Goal: Task Accomplishment & Management: Manage account settings

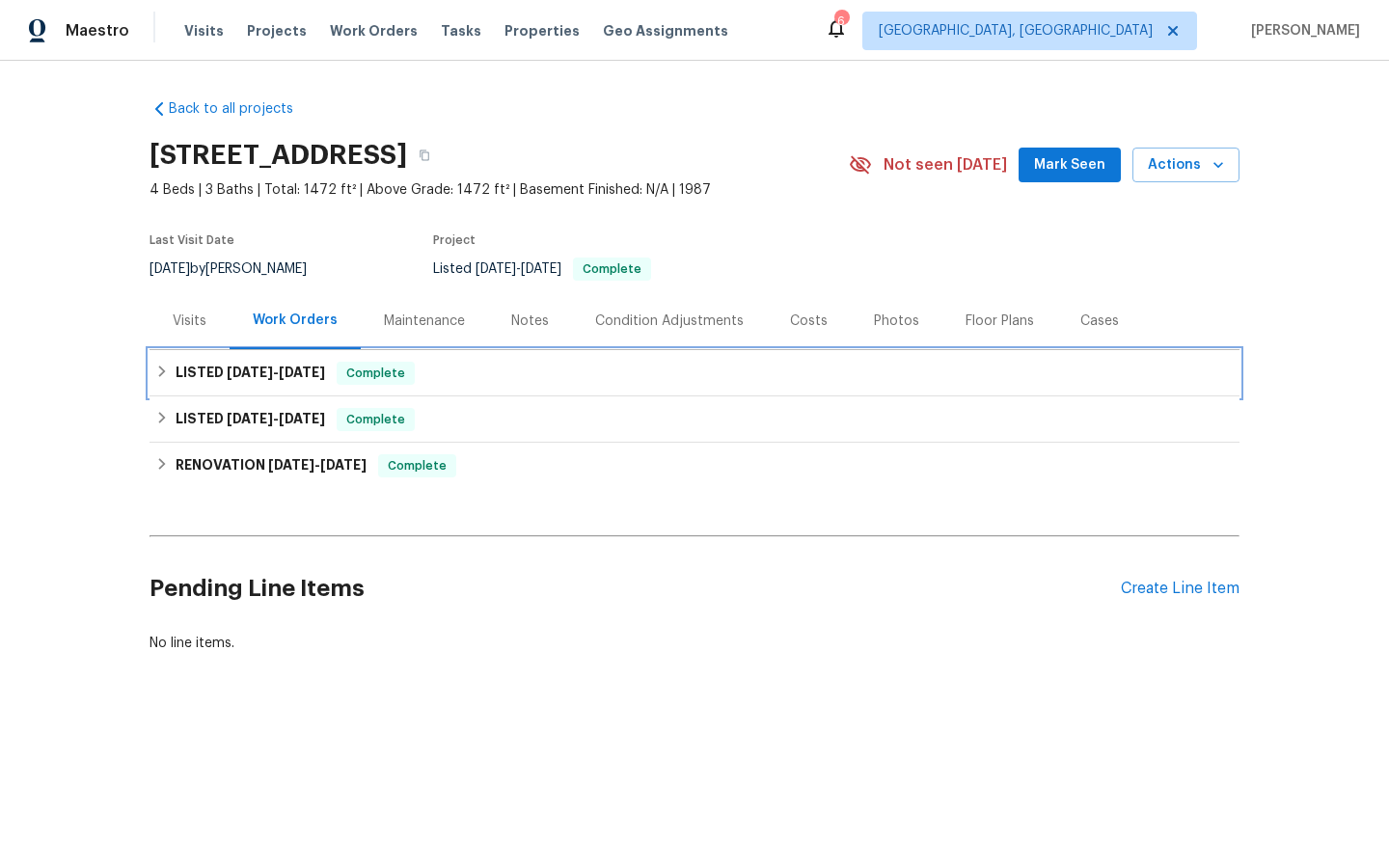
click at [367, 370] on span "Complete" at bounding box center [376, 374] width 74 height 19
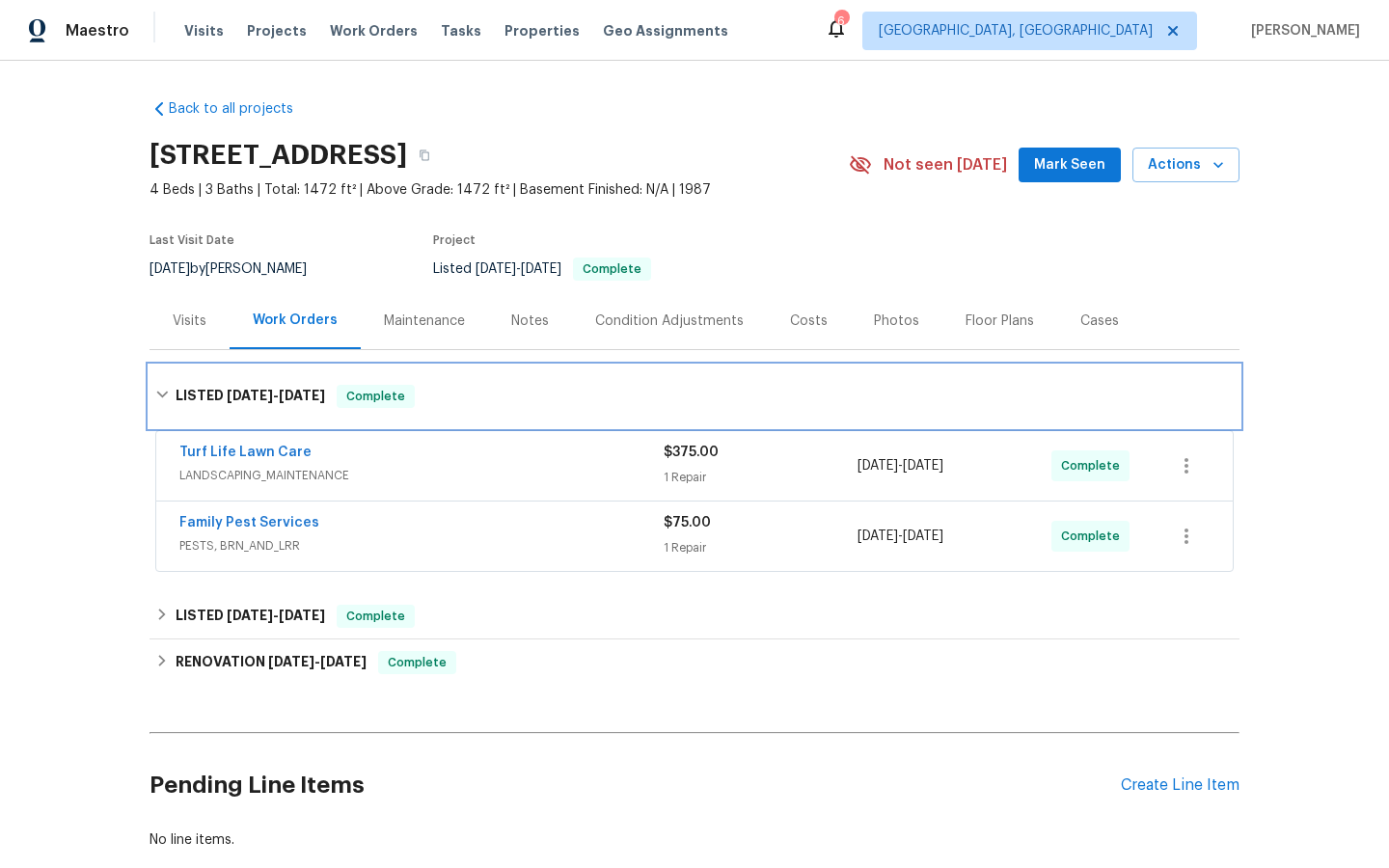
scroll to position [113, 0]
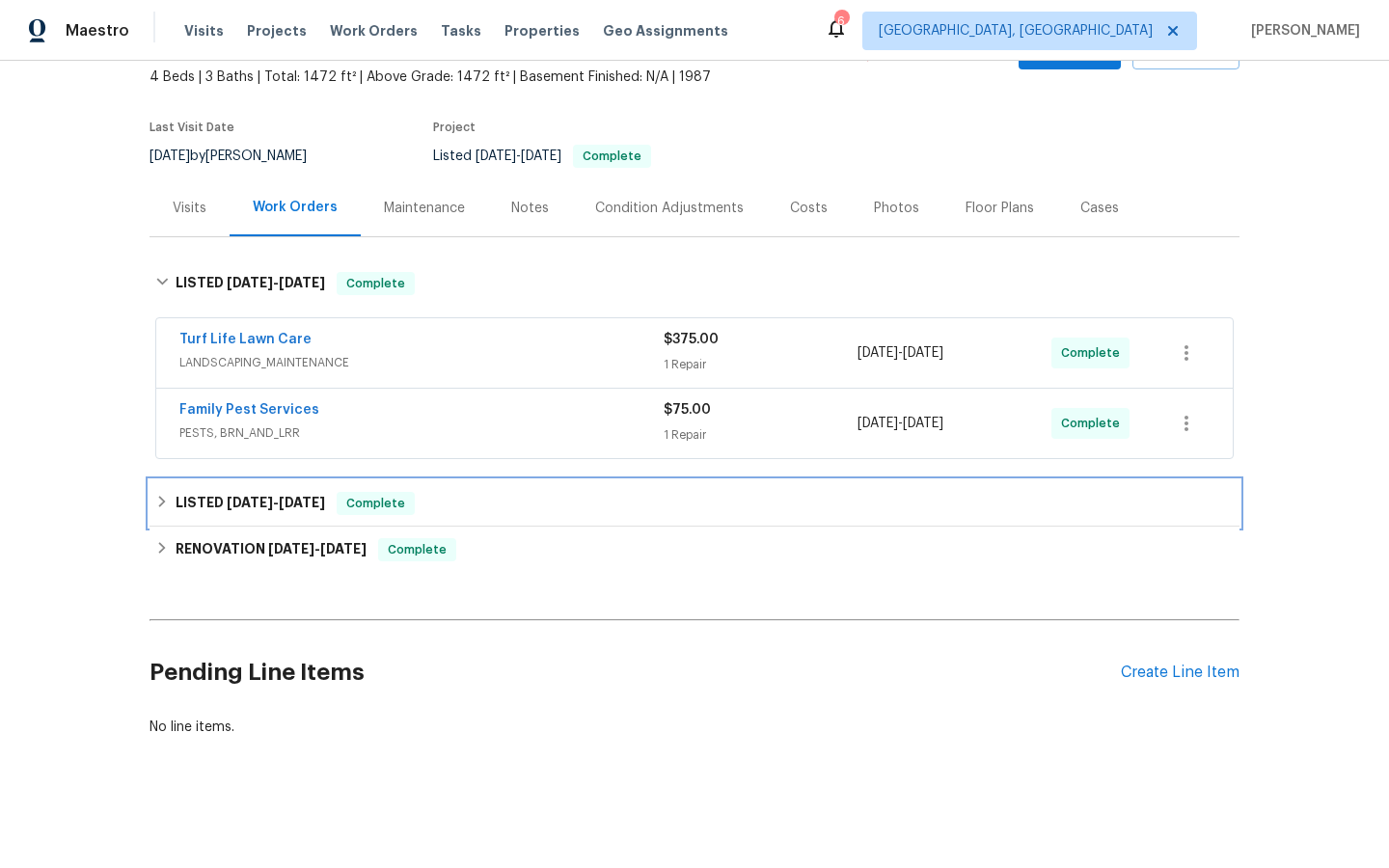
click at [384, 502] on span "Complete" at bounding box center [376, 503] width 74 height 19
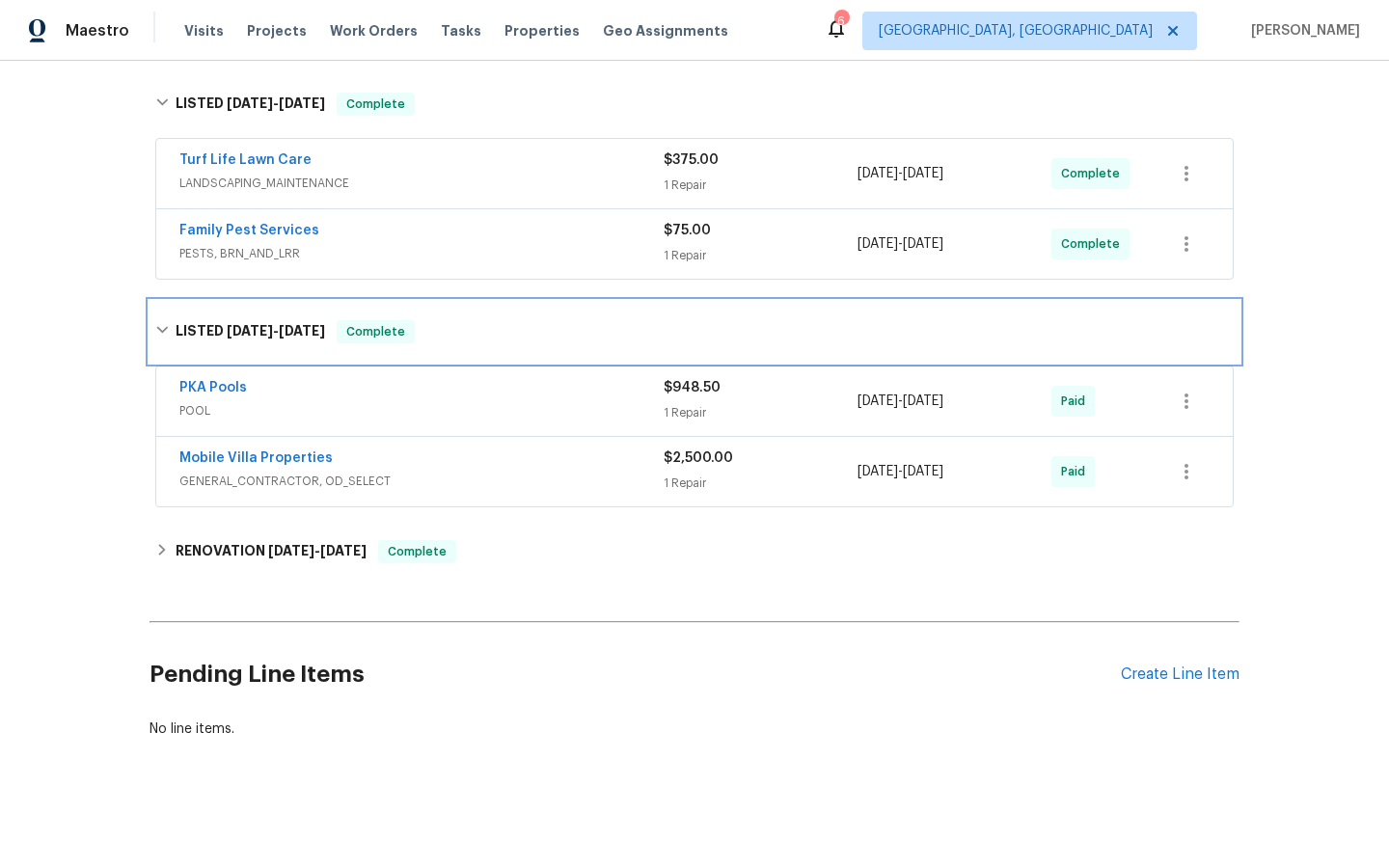
scroll to position [294, 0]
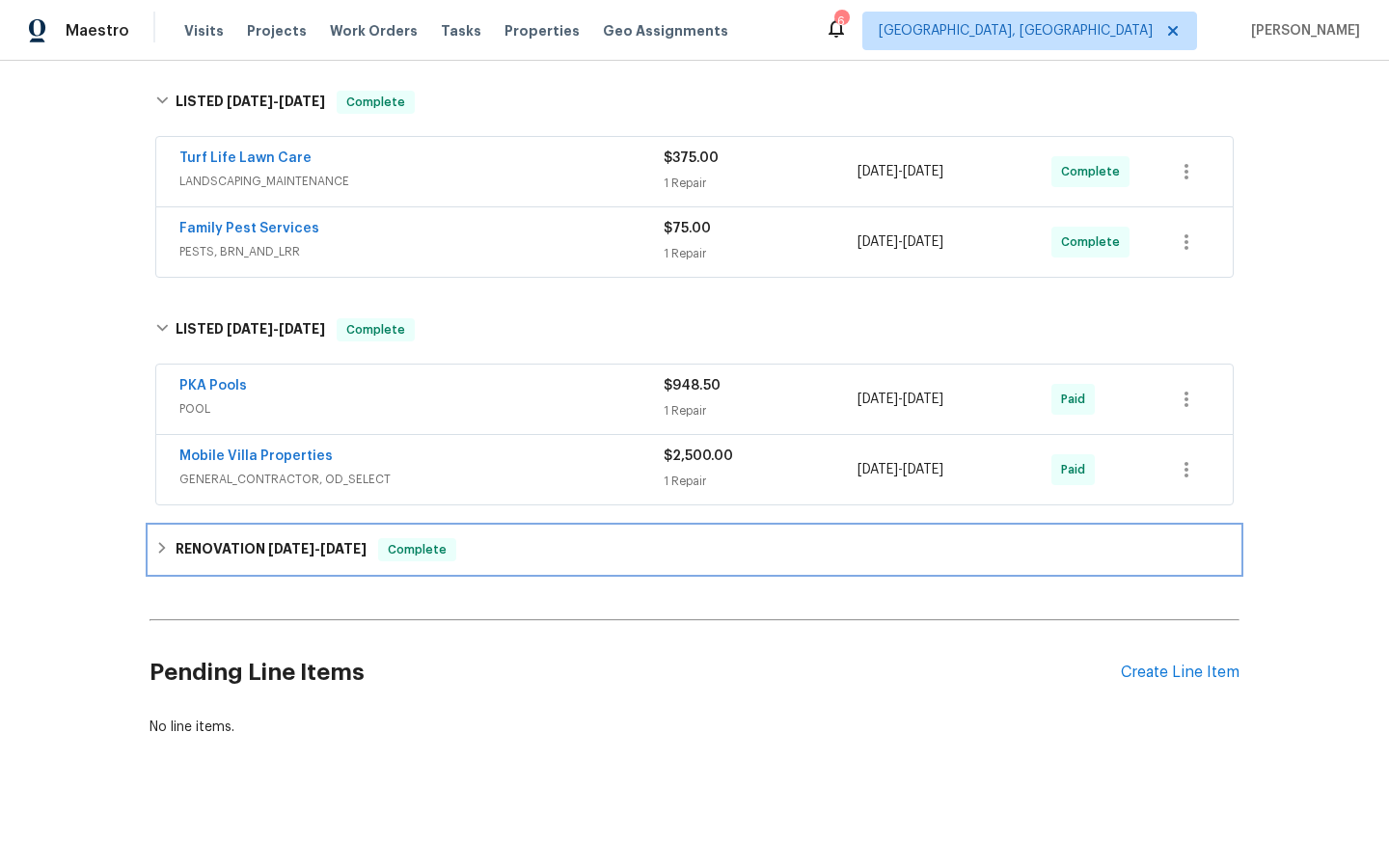
click at [422, 547] on span "Complete" at bounding box center [417, 550] width 74 height 19
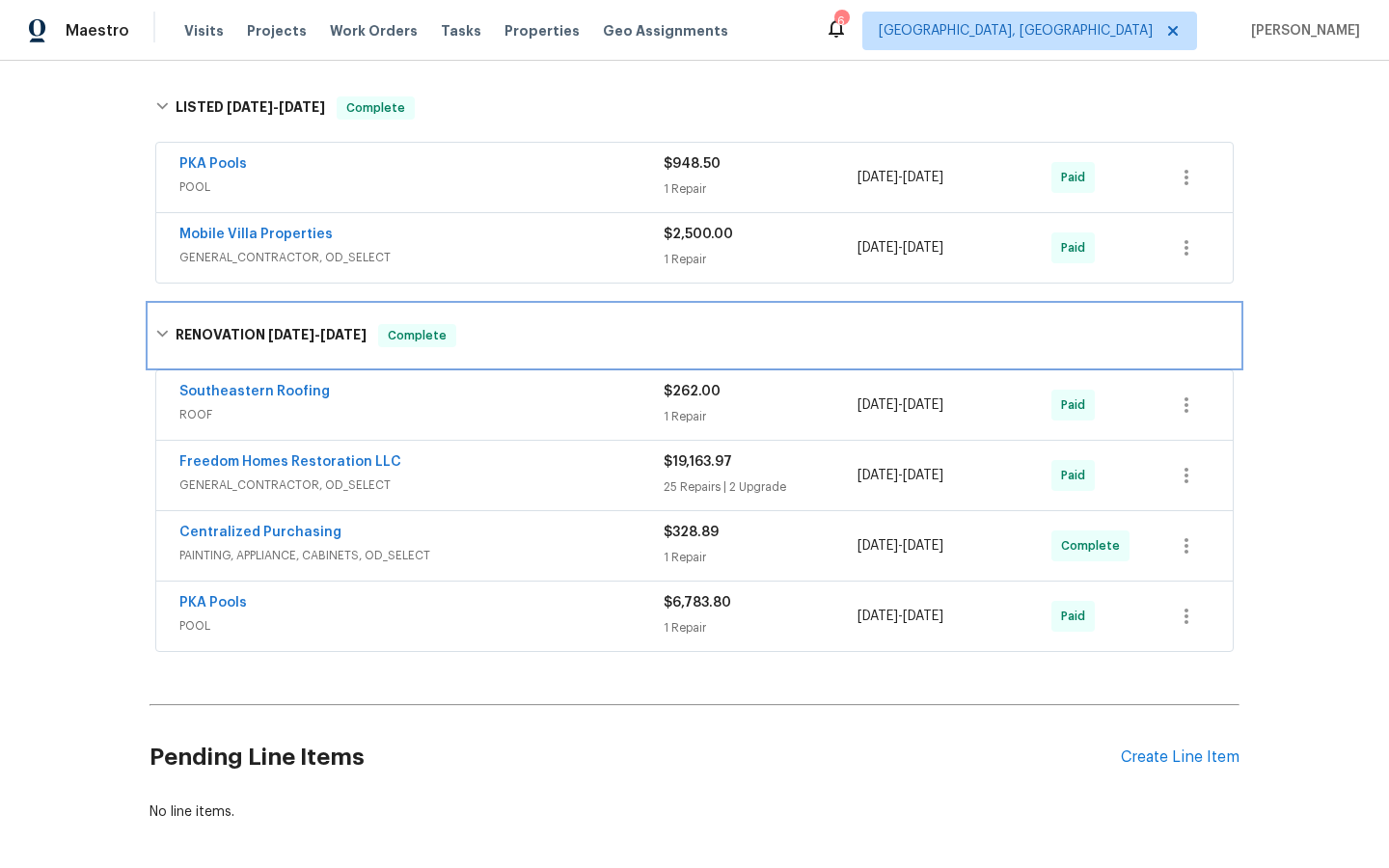
scroll to position [558, 0]
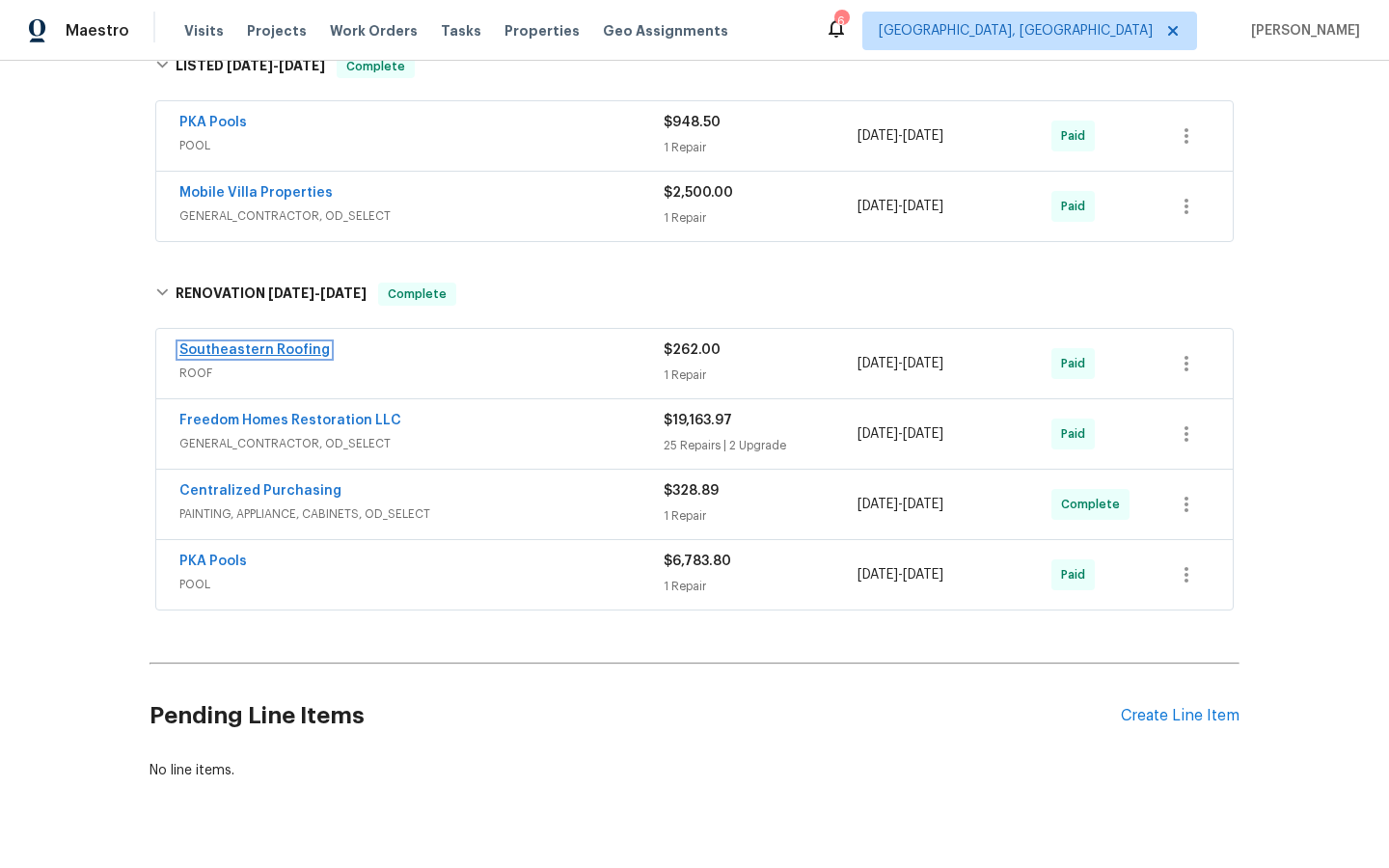
click at [264, 344] on link "Southeastern Roofing" at bounding box center [254, 350] width 151 height 14
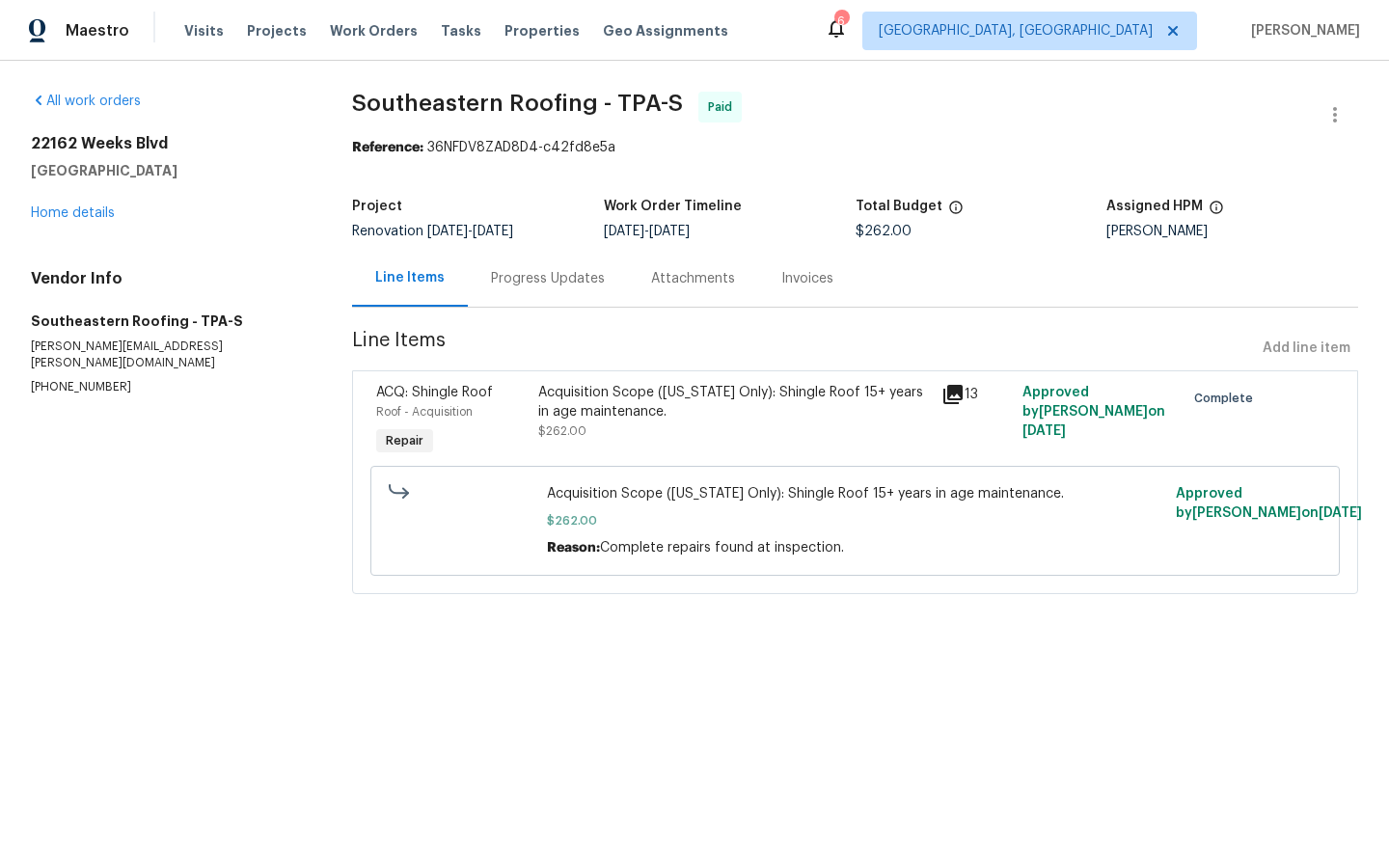
click at [954, 396] on icon at bounding box center [953, 394] width 23 height 23
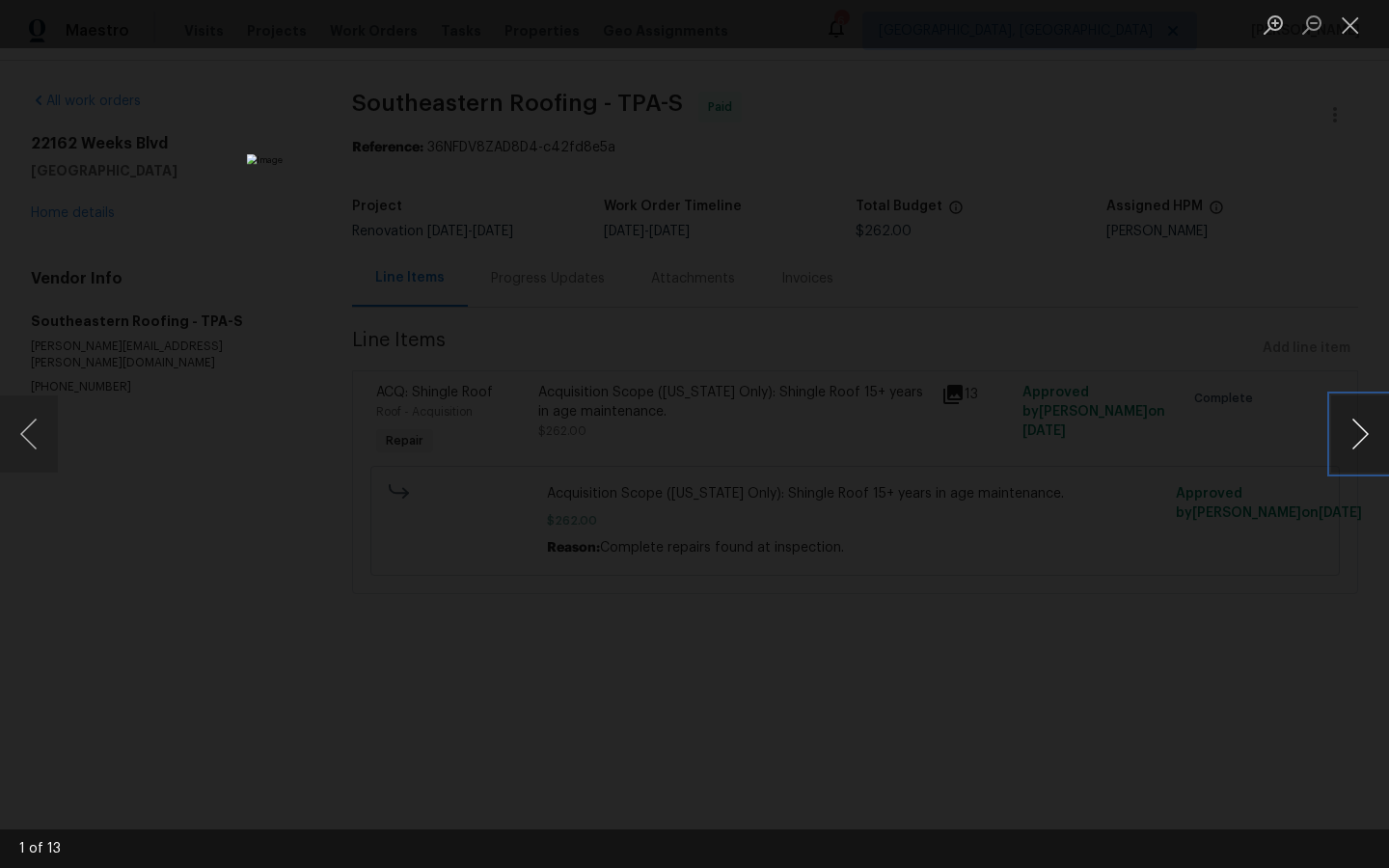
click at [1357, 434] on button "Next image" at bounding box center [1359, 433] width 57 height 77
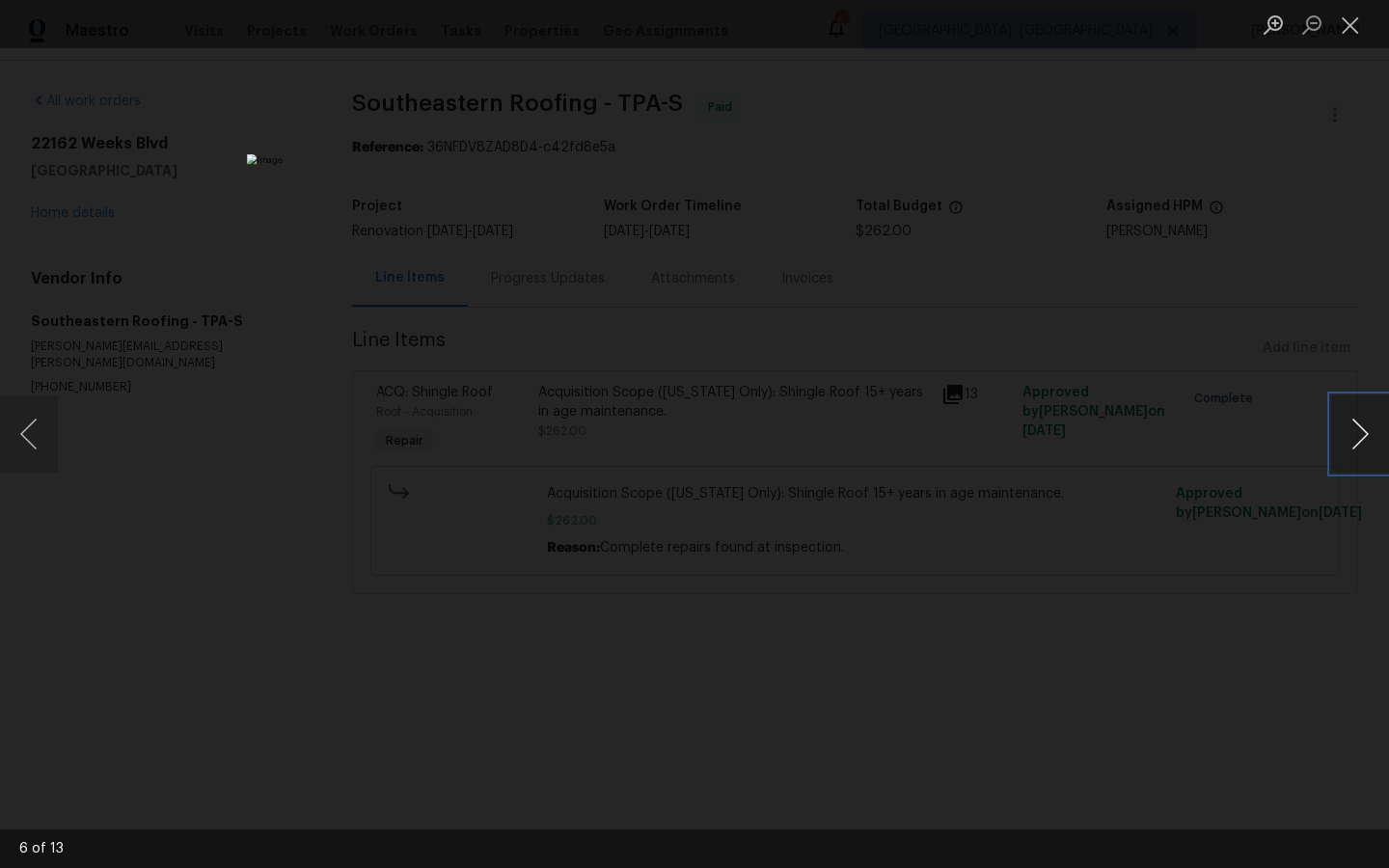
click at [1357, 434] on button "Next image" at bounding box center [1359, 433] width 57 height 77
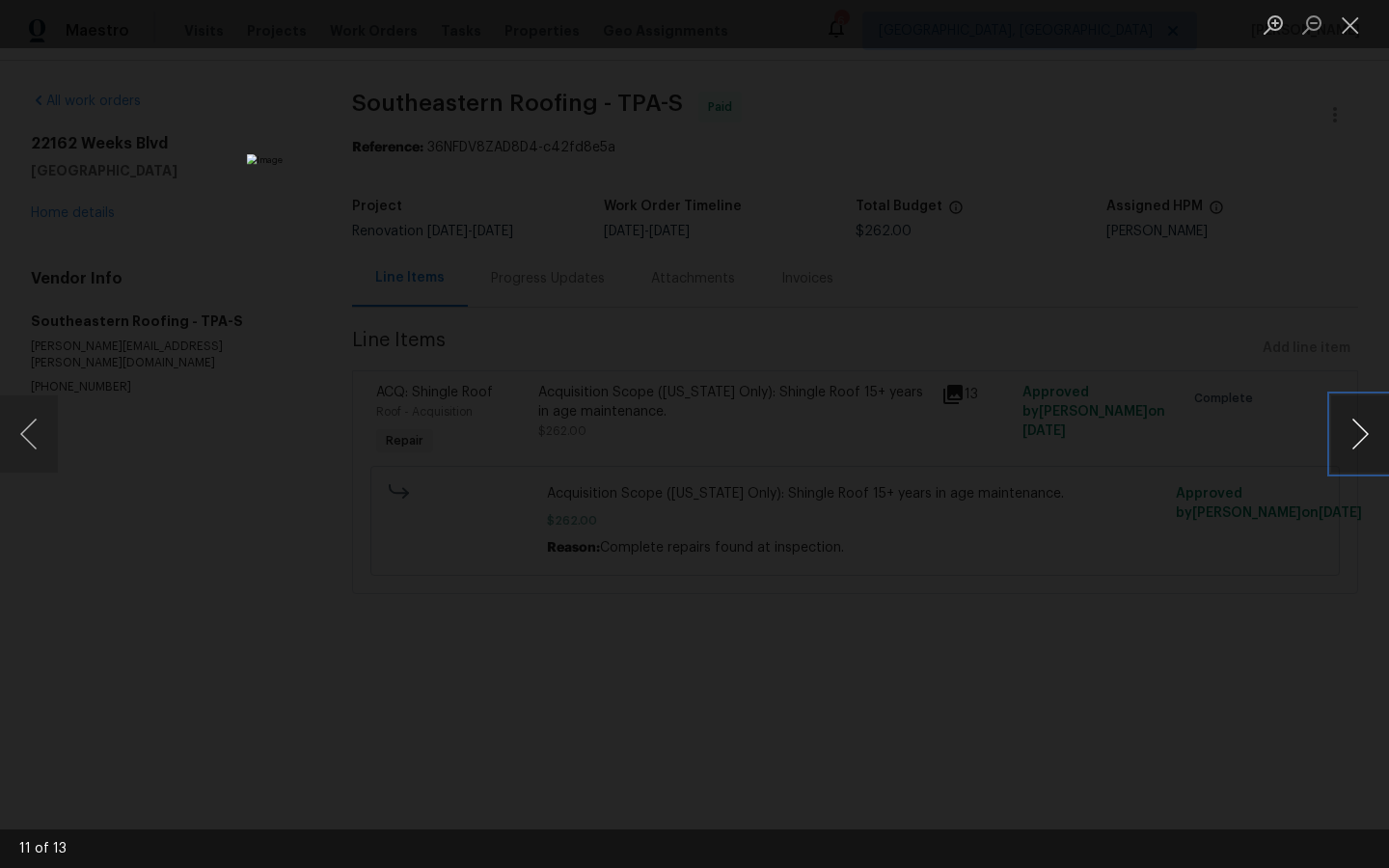
click at [1357, 434] on button "Next image" at bounding box center [1359, 433] width 57 height 77
click at [1356, 434] on button "Next image" at bounding box center [1359, 433] width 57 height 77
click at [1202, 635] on div "Lightbox" at bounding box center [694, 434] width 1389 height 868
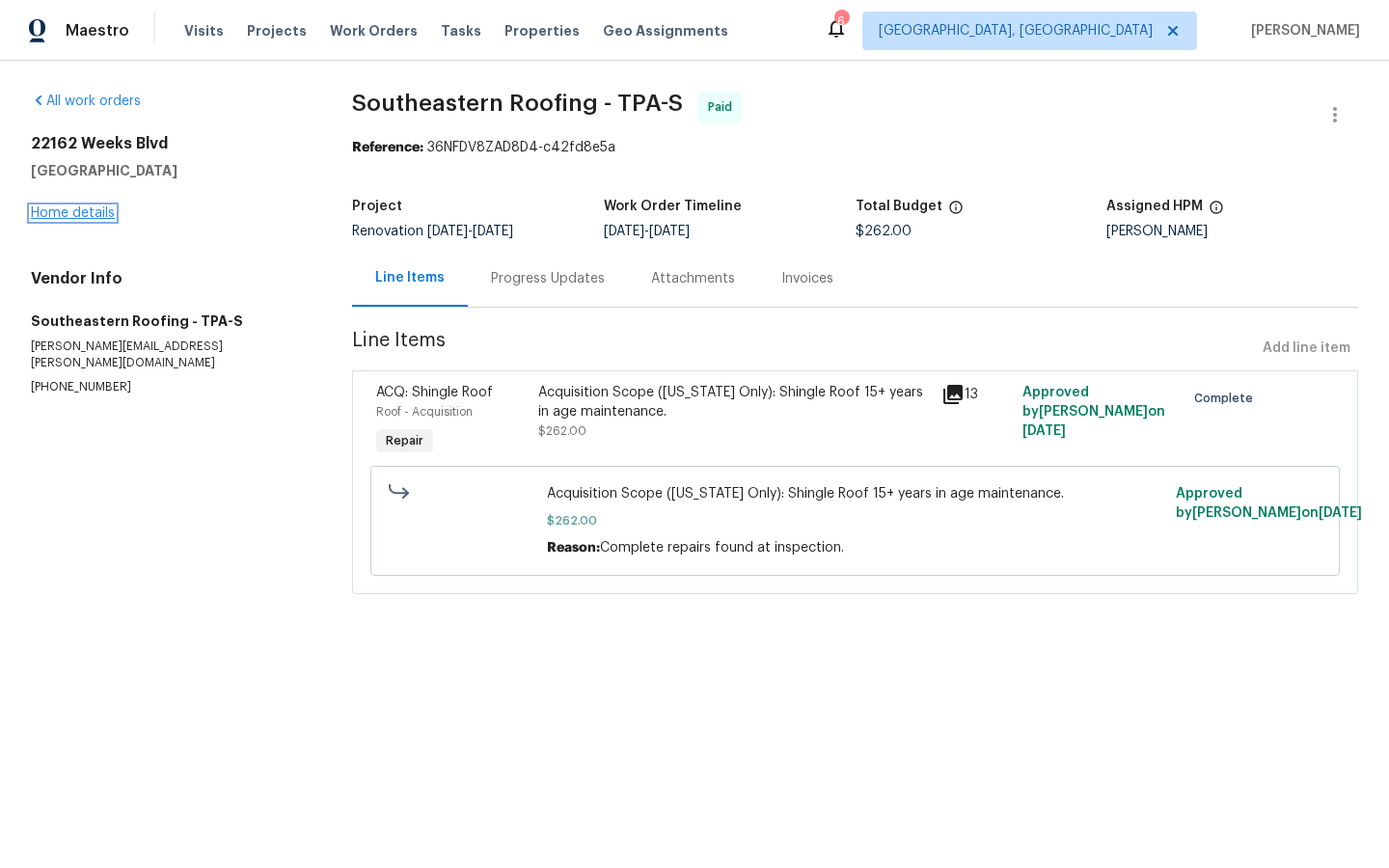
click at [63, 211] on link "Home details" at bounding box center [73, 213] width 84 height 14
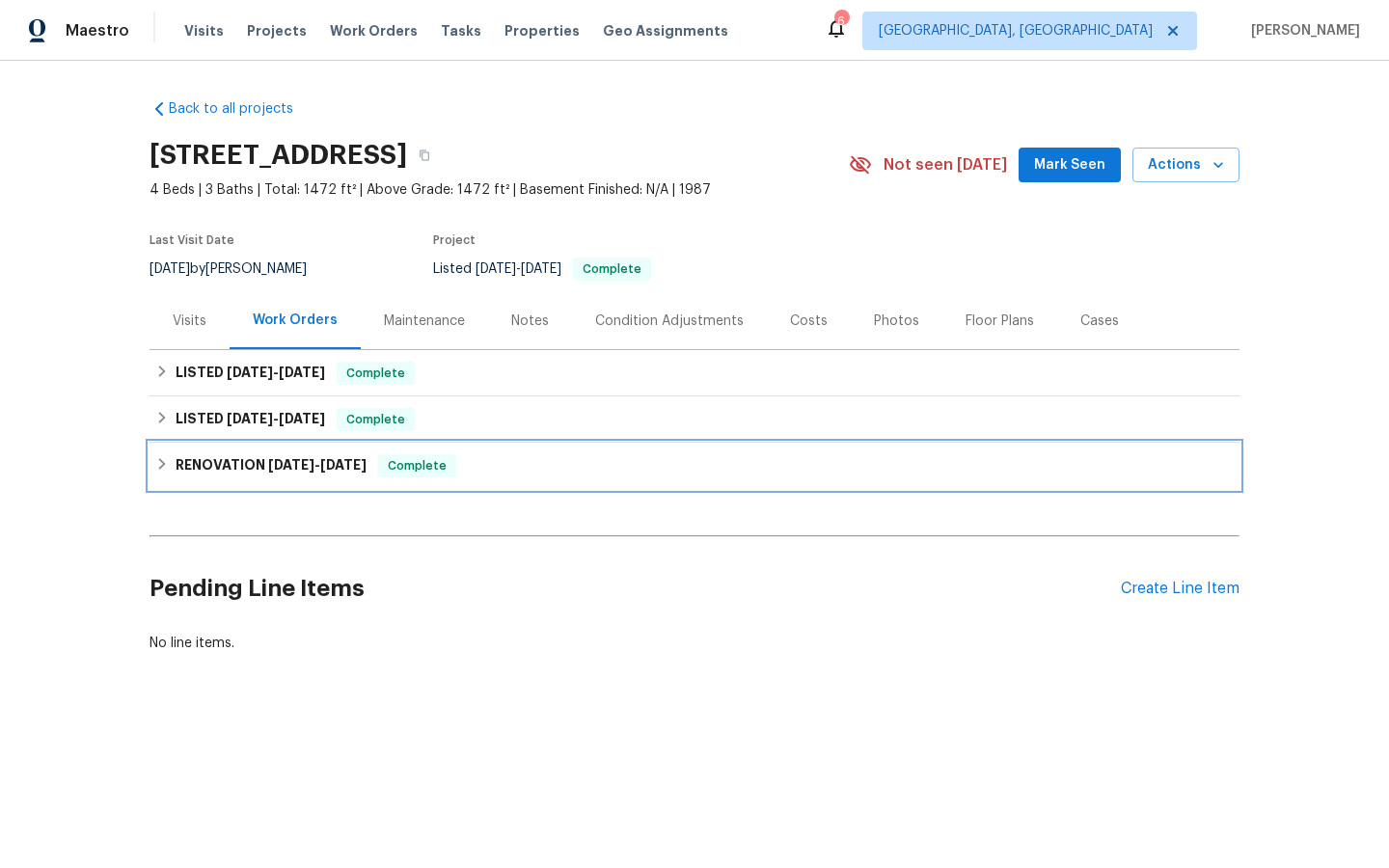
click at [406, 466] on span "Complete" at bounding box center [417, 466] width 74 height 19
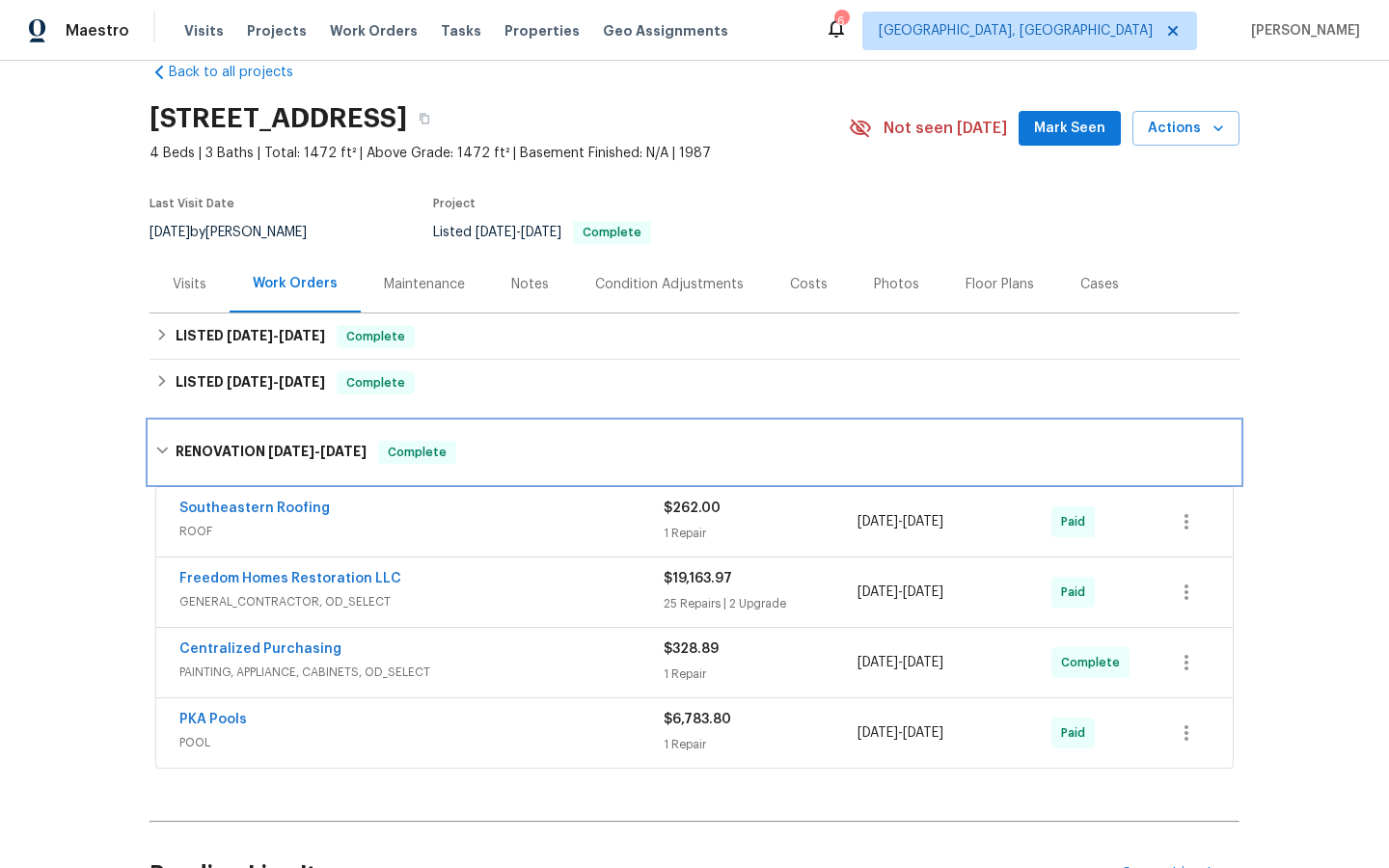
scroll to position [36, 0]
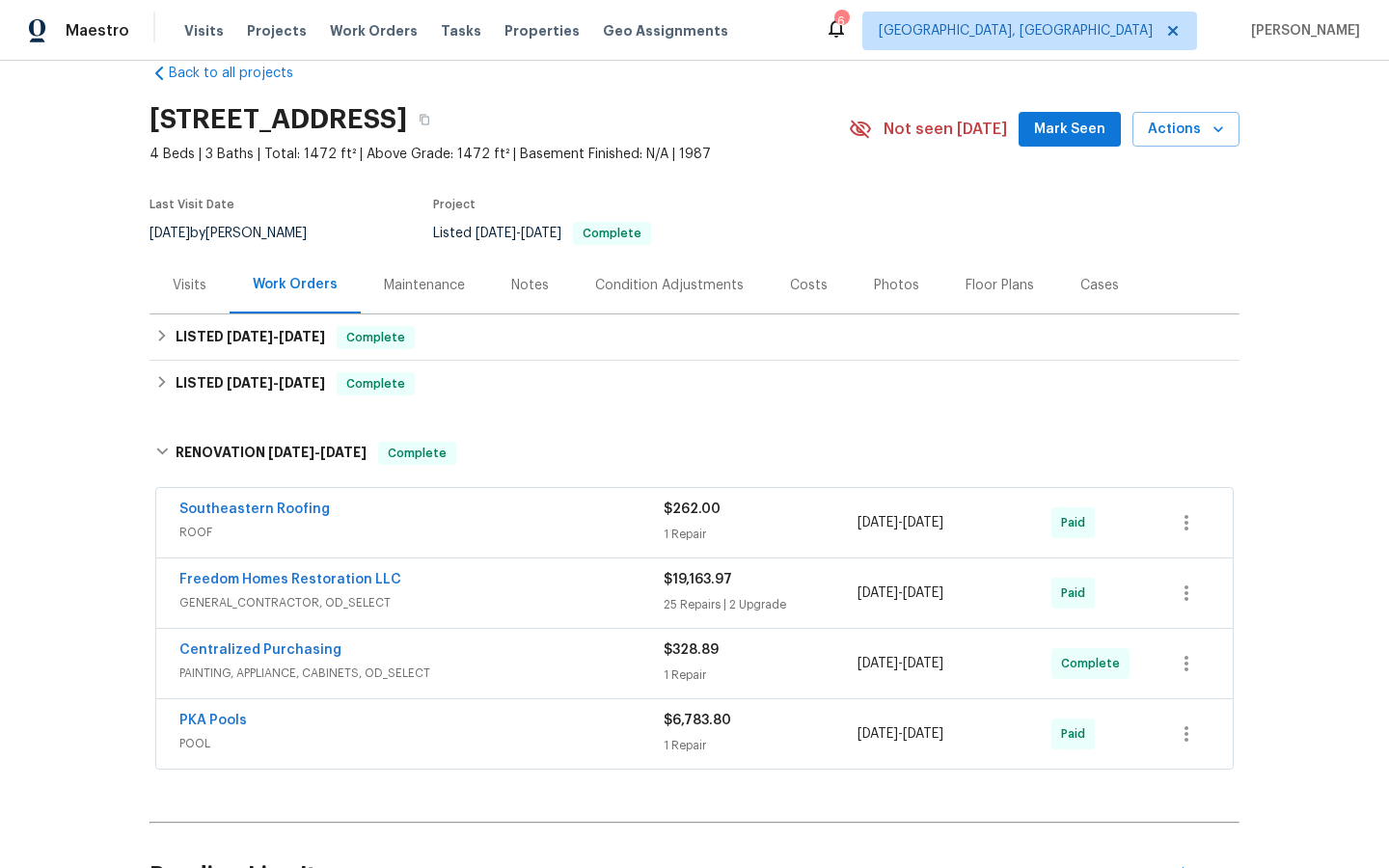
click at [207, 711] on span "PKA Pools" at bounding box center [212, 720] width 67 height 19
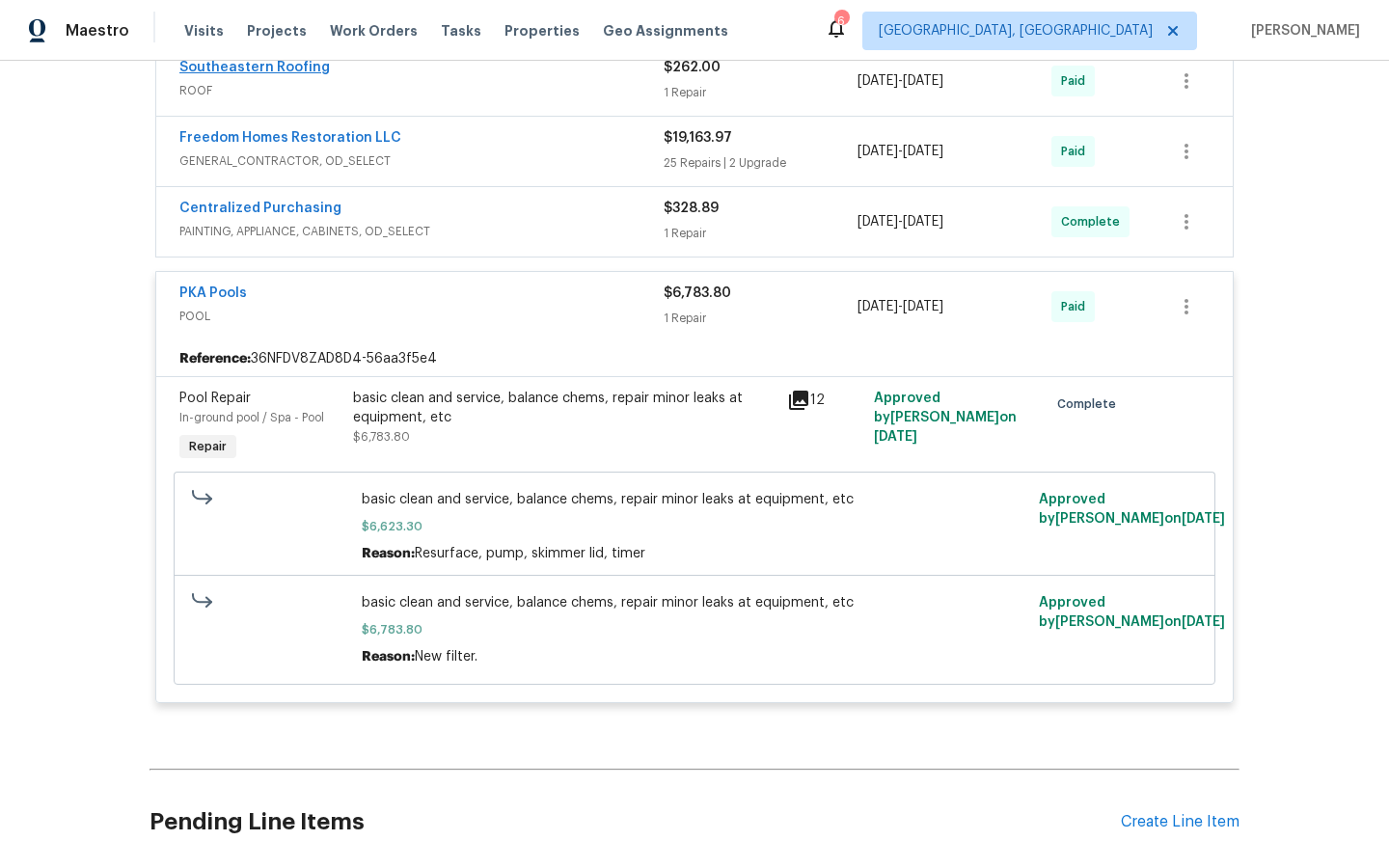
scroll to position [507, 0]
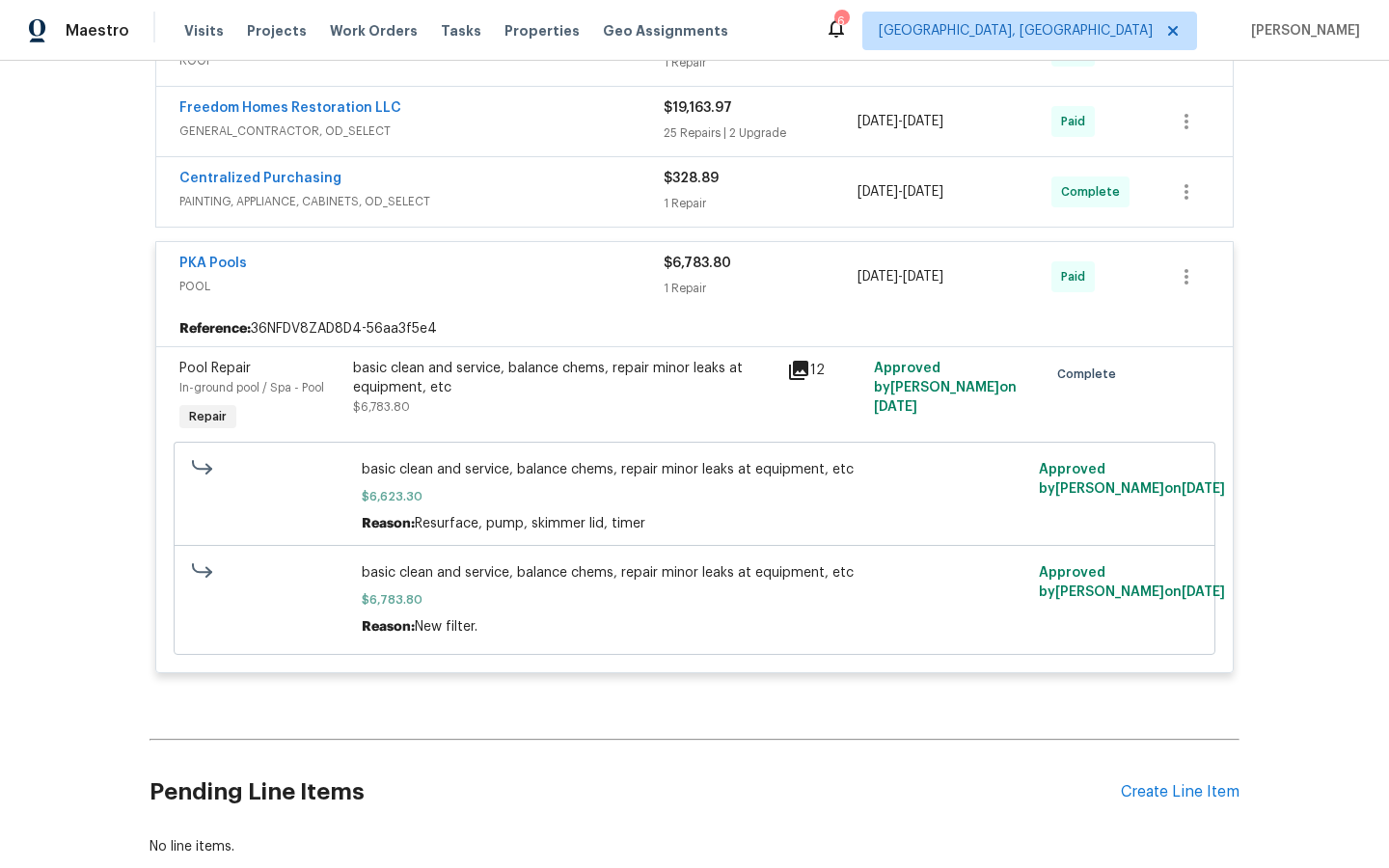
click at [797, 372] on icon at bounding box center [799, 371] width 23 height 23
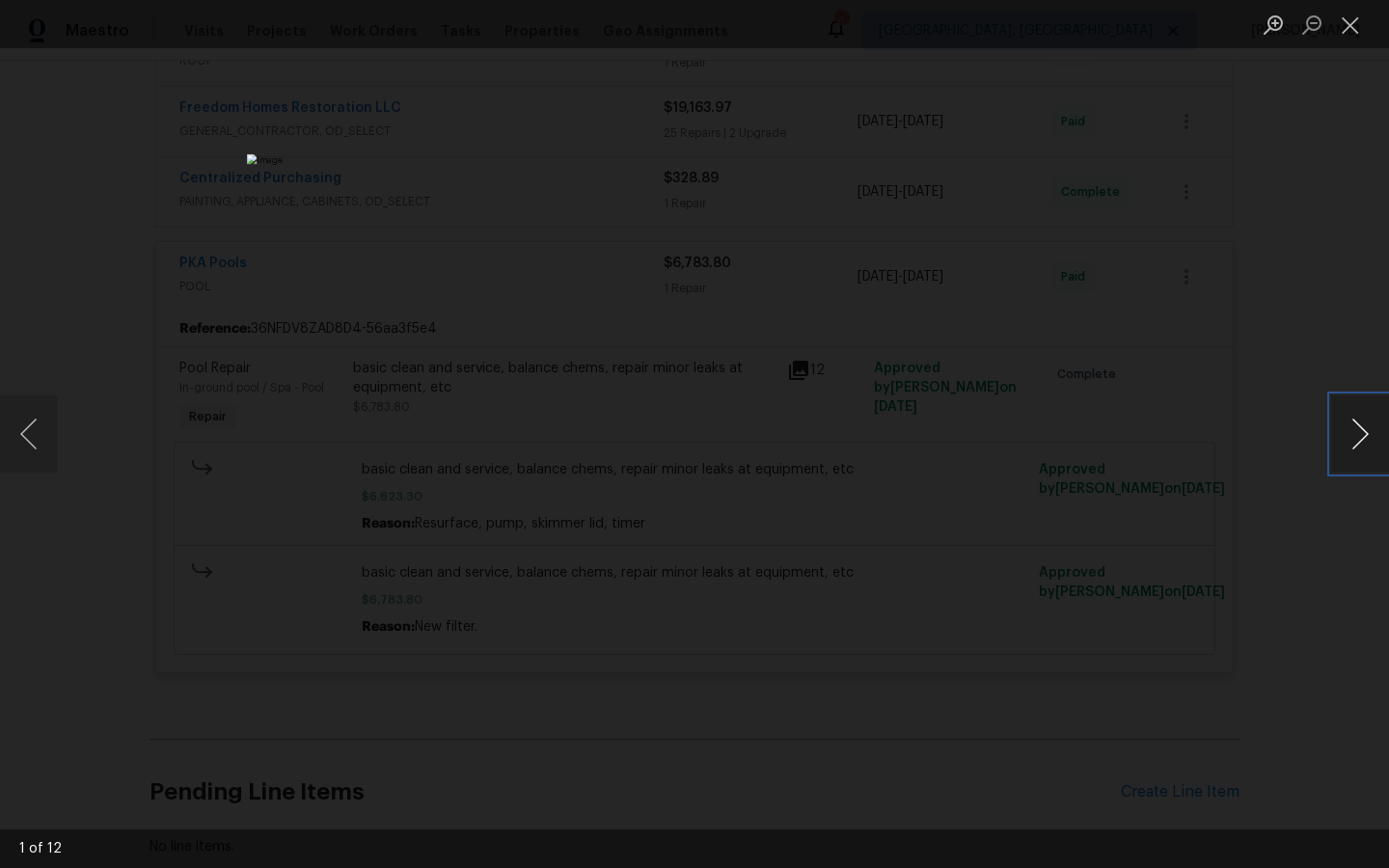
click at [1365, 423] on button "Next image" at bounding box center [1359, 433] width 57 height 77
click at [25, 424] on button "Previous image" at bounding box center [28, 433] width 57 height 77
click at [1362, 427] on button "Next image" at bounding box center [1359, 433] width 57 height 77
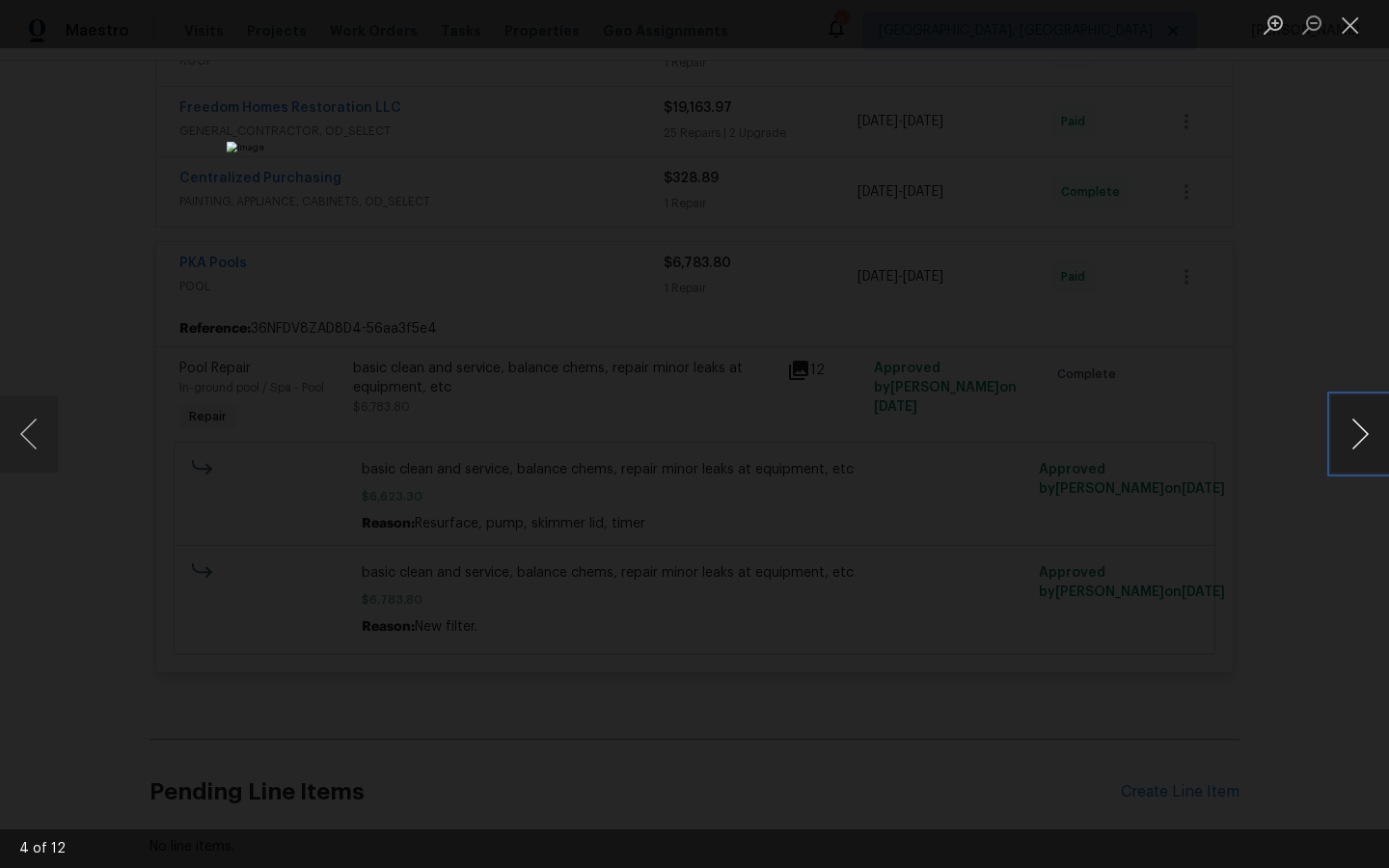
click at [1362, 427] on button "Next image" at bounding box center [1359, 433] width 57 height 77
click at [1190, 558] on div "Lightbox" at bounding box center [694, 434] width 1389 height 868
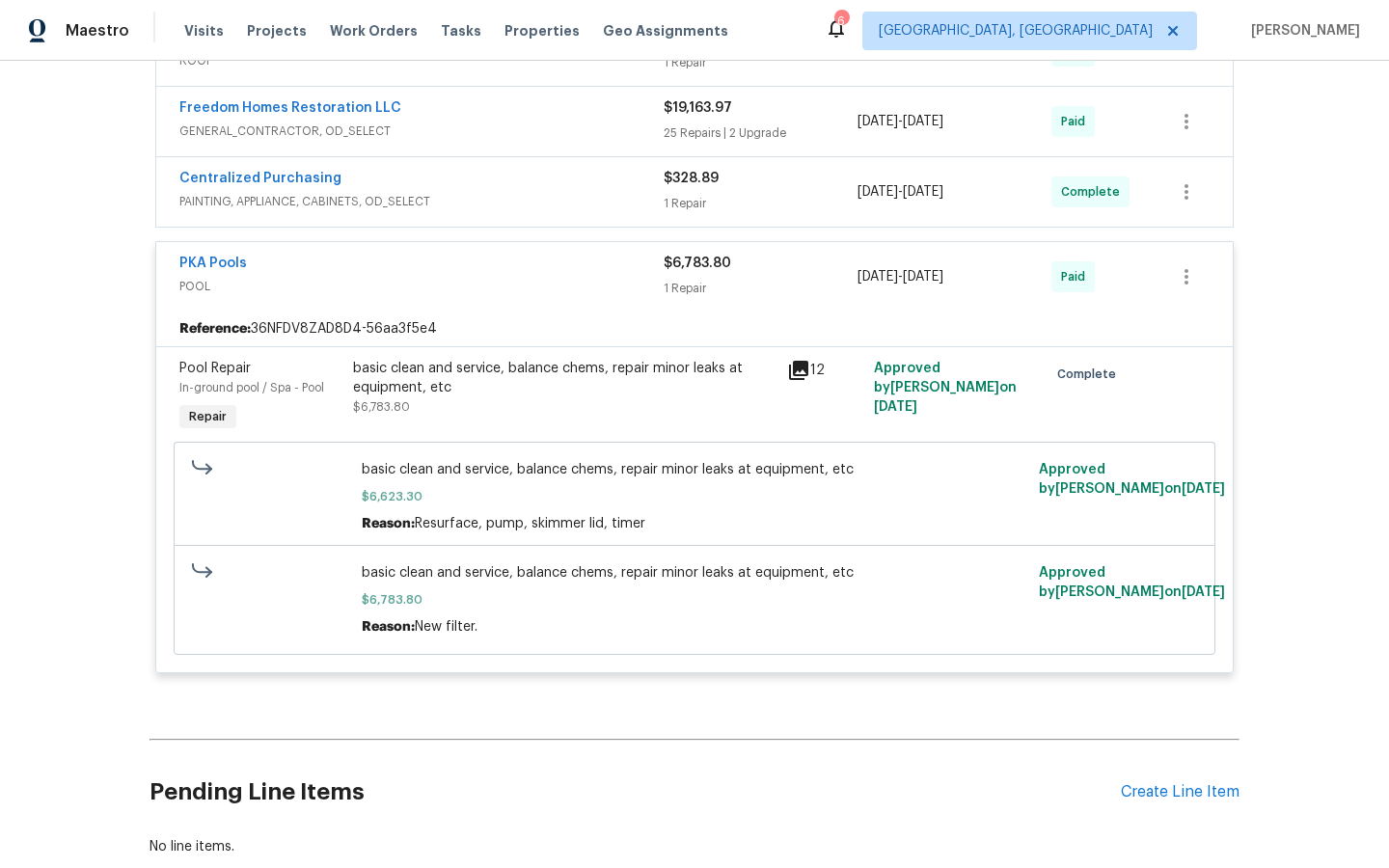
click at [802, 370] on icon at bounding box center [799, 371] width 23 height 23
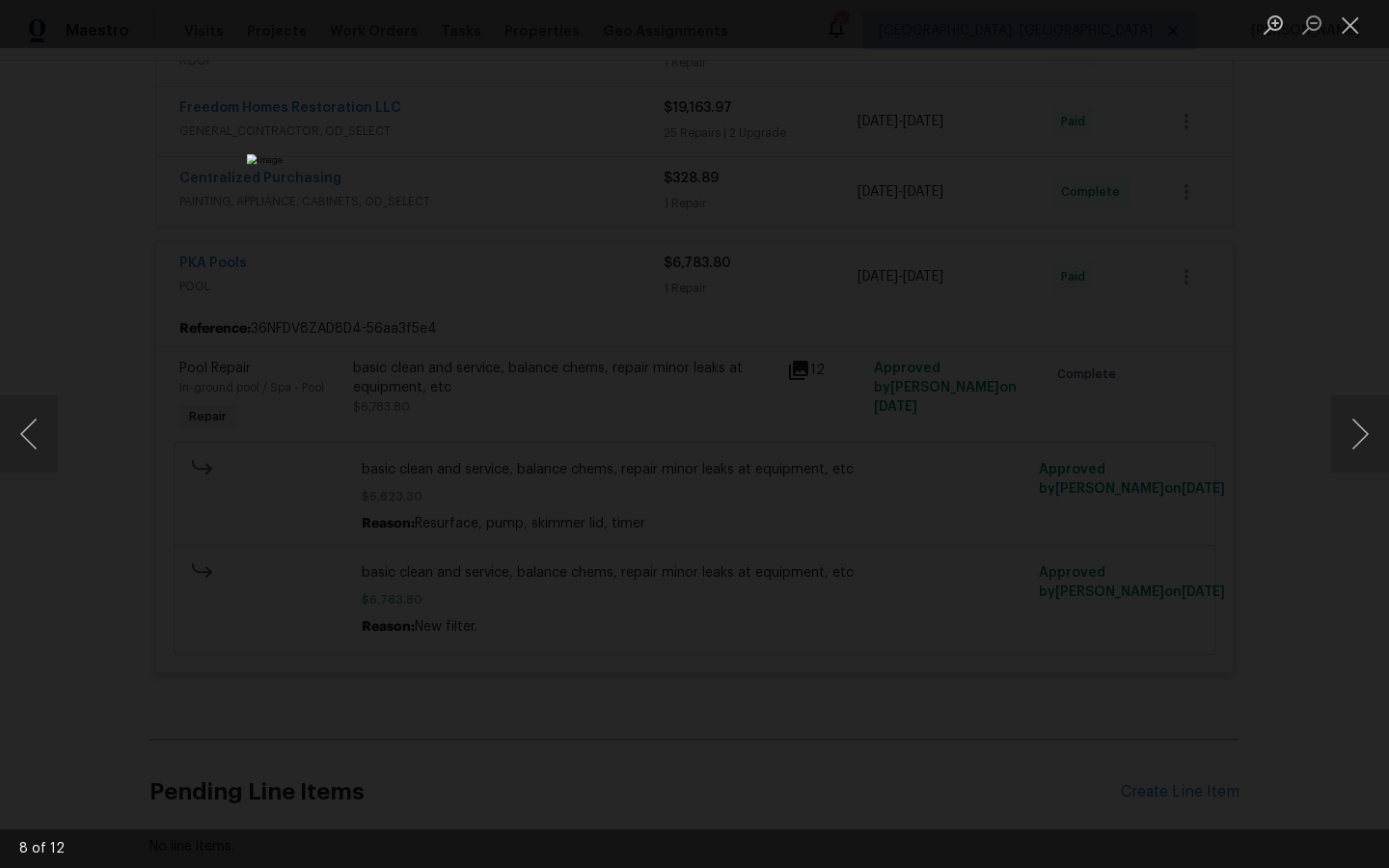
click at [1187, 428] on div "Lightbox" at bounding box center [694, 434] width 1389 height 868
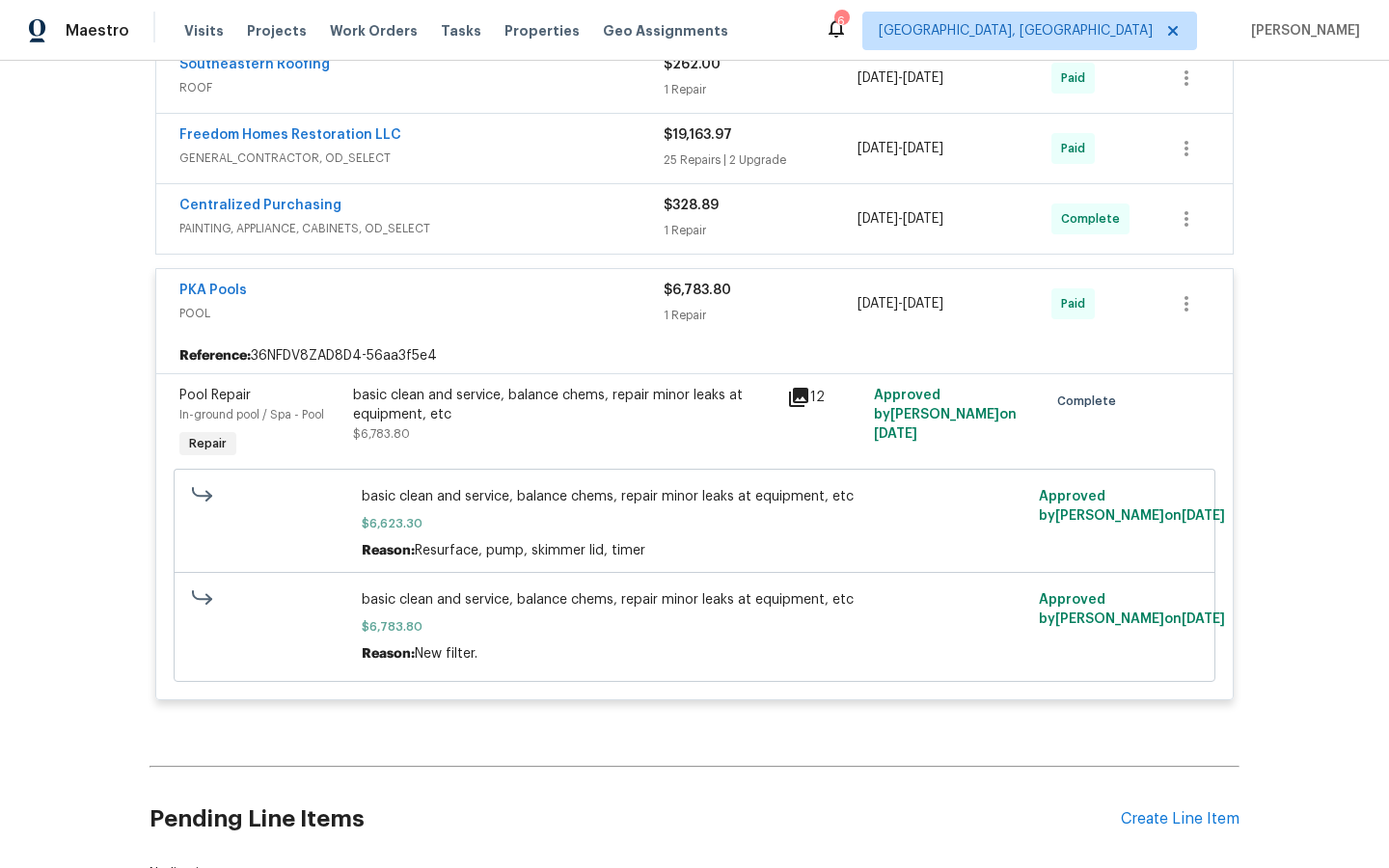
scroll to position [461, 0]
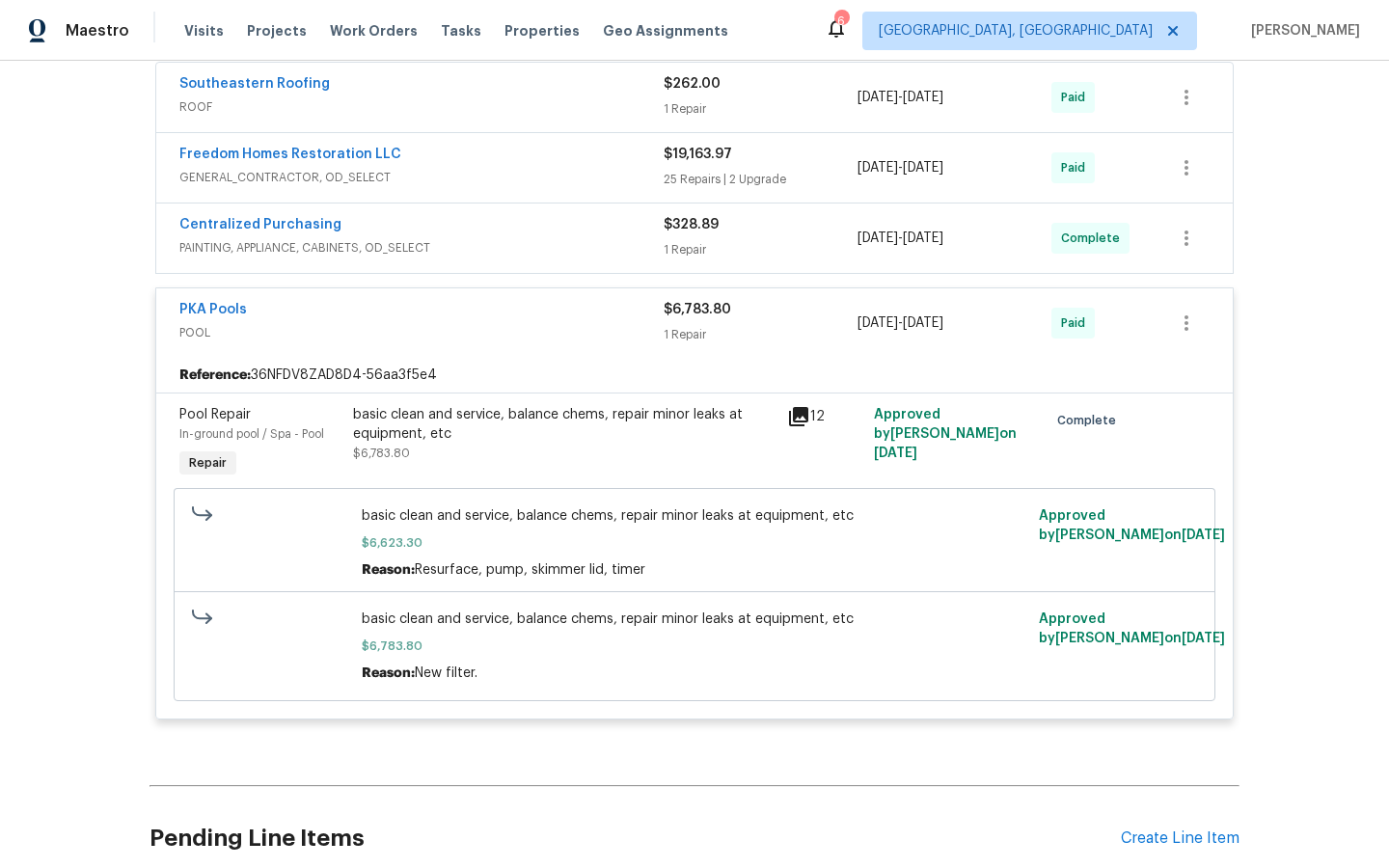
click at [798, 416] on icon at bounding box center [798, 416] width 19 height 19
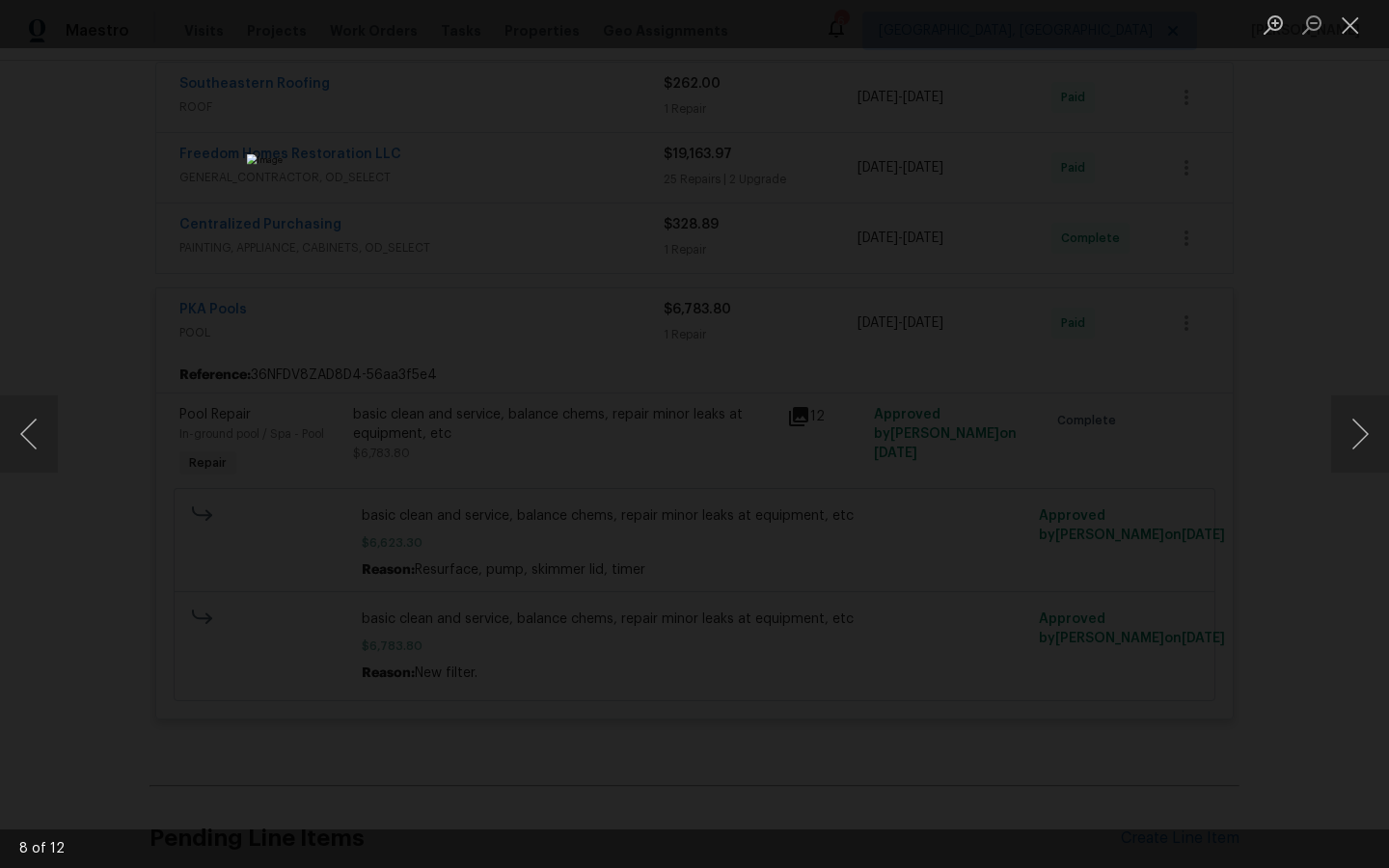
click at [1156, 463] on div "Lightbox" at bounding box center [694, 434] width 1389 height 868
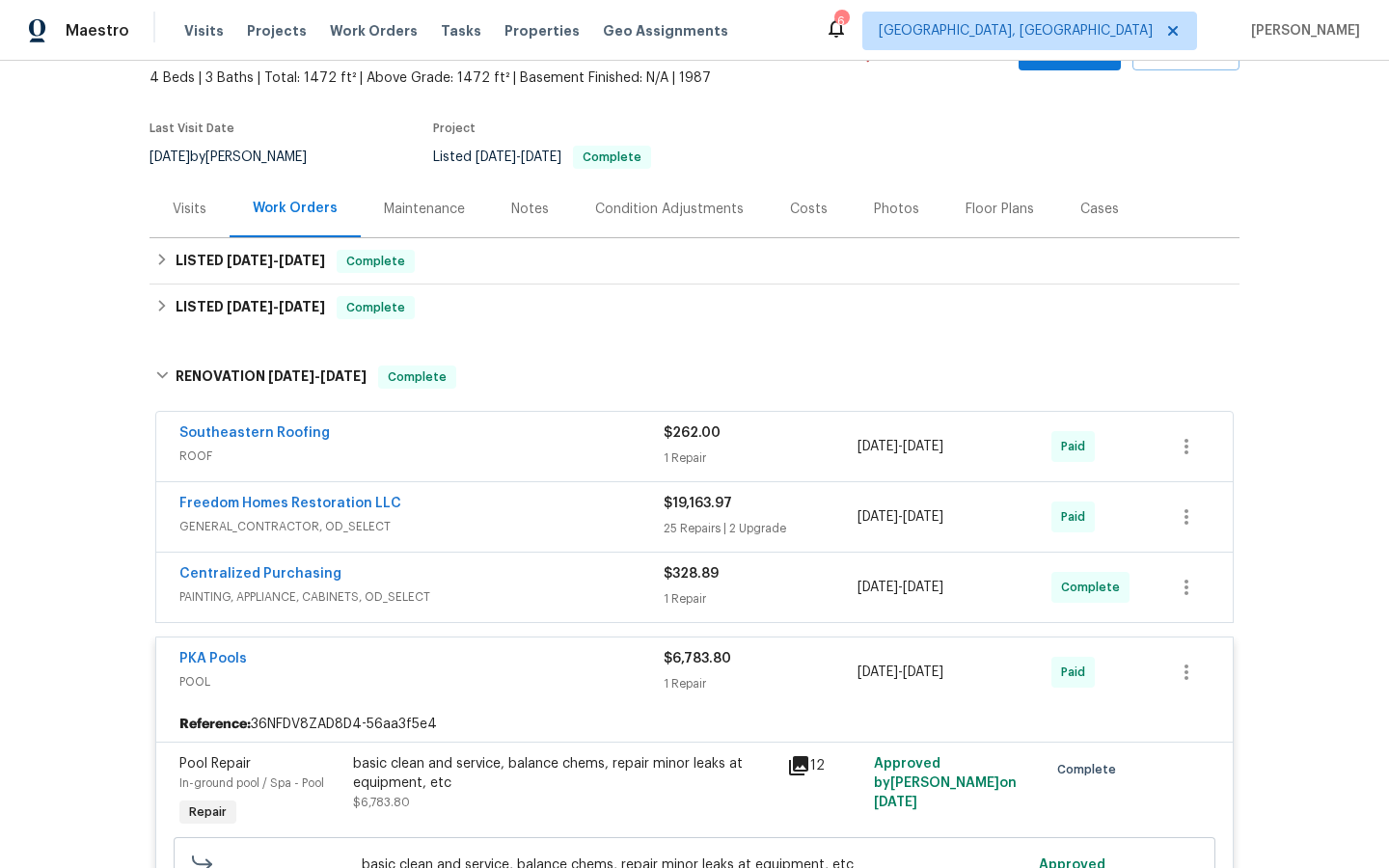
scroll to position [121, 0]
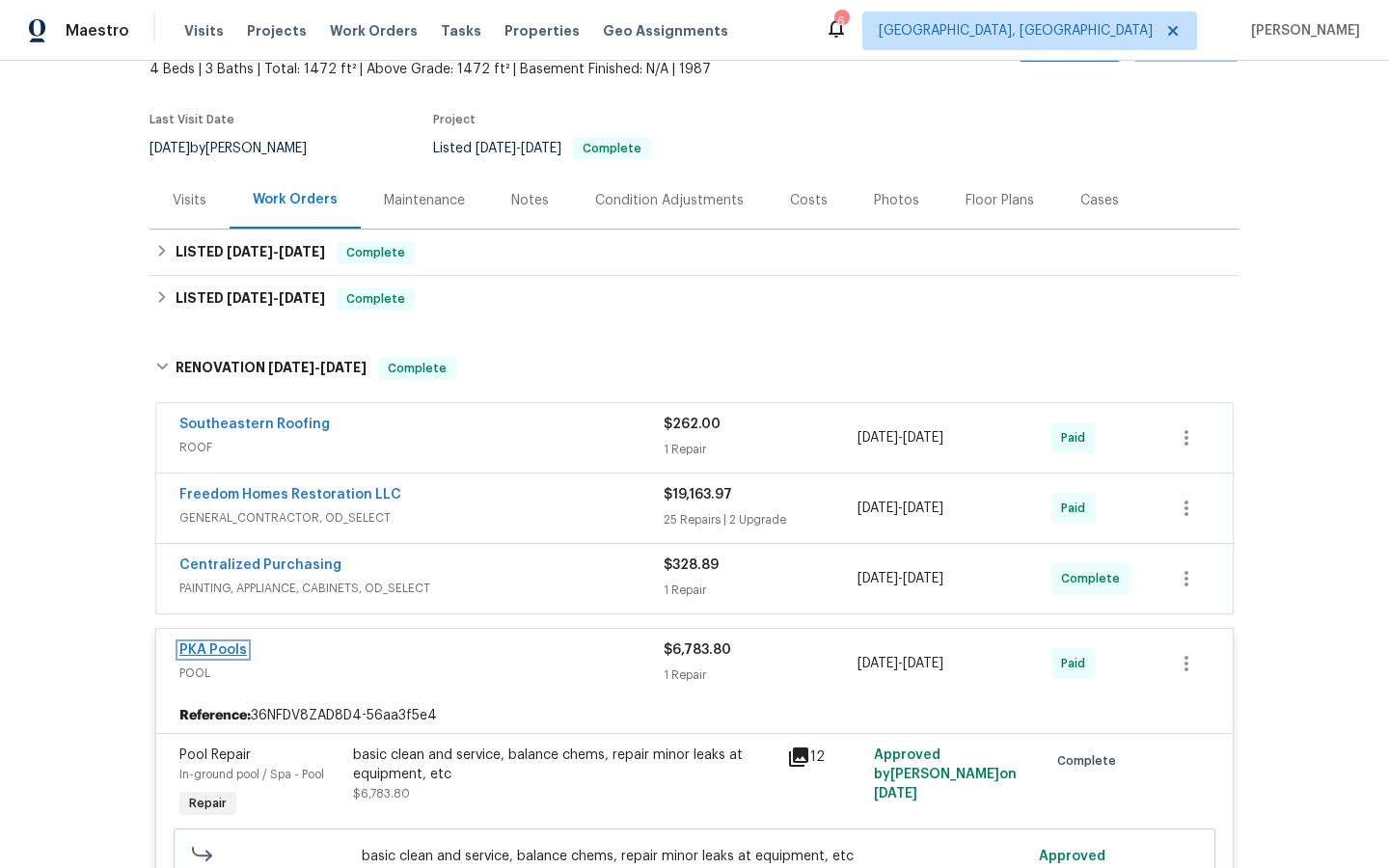
click at [203, 656] on link "PKA Pools" at bounding box center [212, 650] width 67 height 14
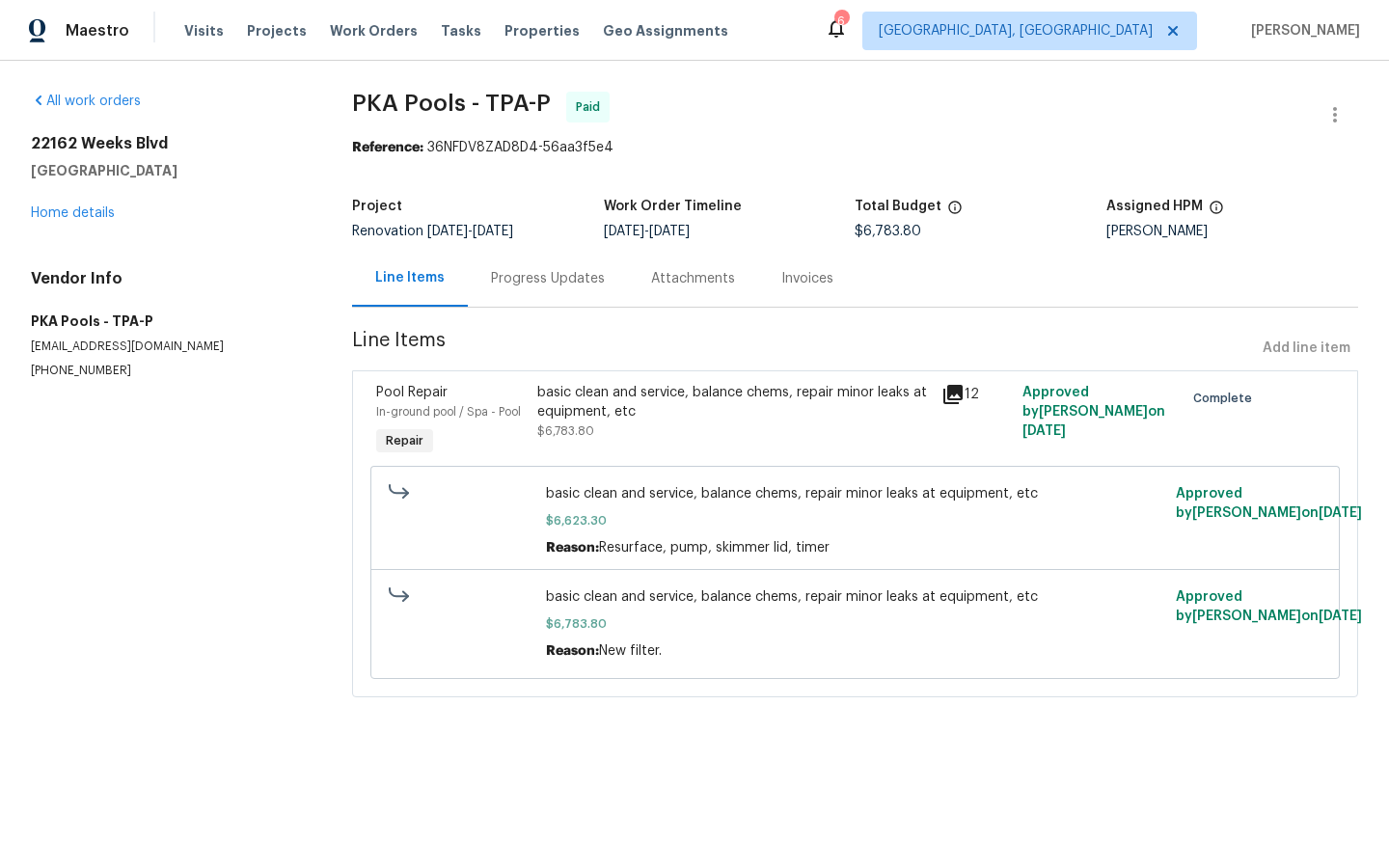
click at [787, 276] on div "Invoices" at bounding box center [808, 278] width 53 height 19
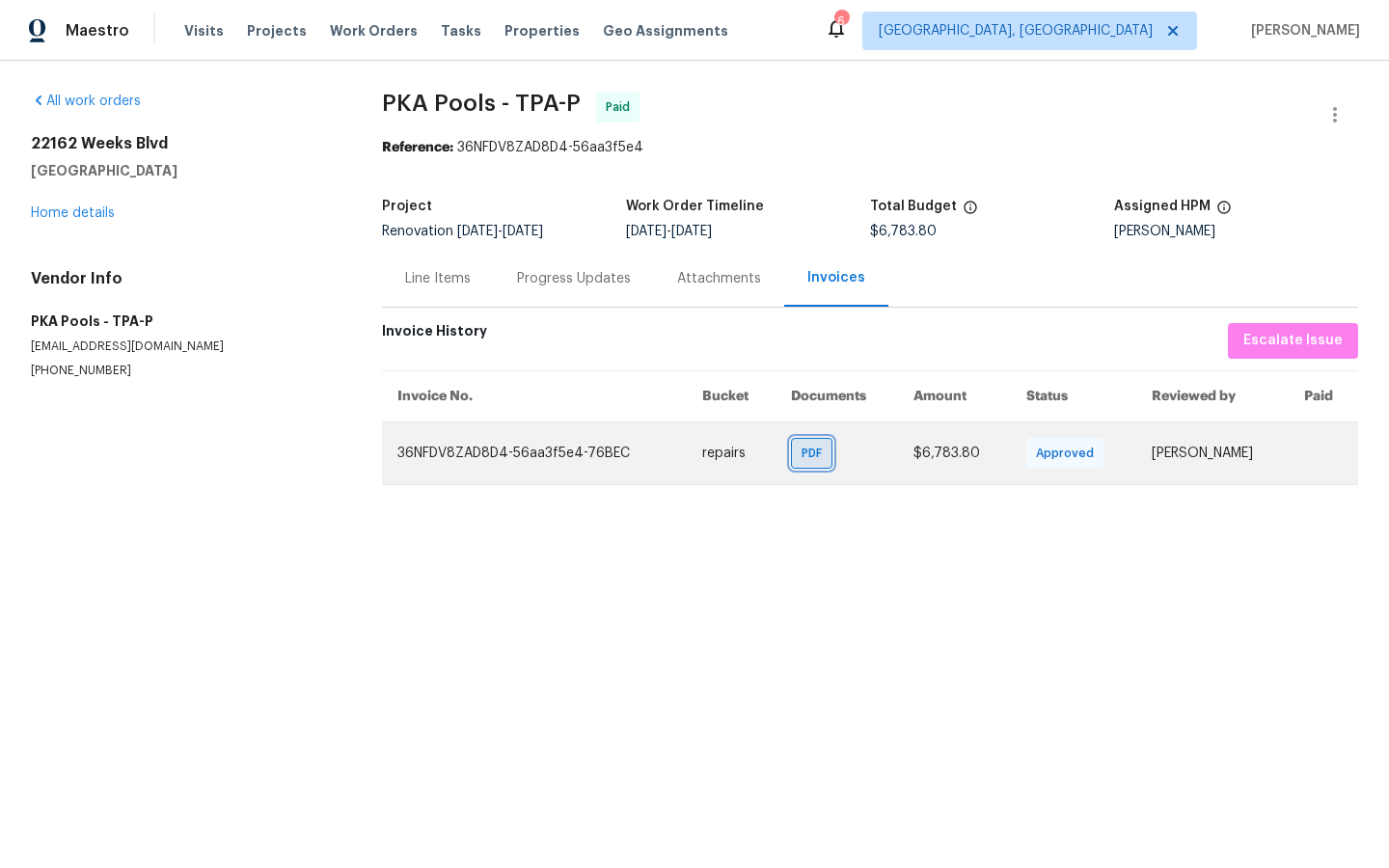
click at [801, 461] on span "PDF" at bounding box center [815, 453] width 28 height 19
